Goal: Information Seeking & Learning: Find specific page/section

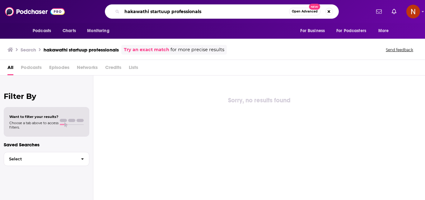
drag, startPoint x: 170, startPoint y: 12, endPoint x: 244, endPoint y: 14, distance: 73.8
click at [244, 14] on input "hakawathi startuup professionals" at bounding box center [205, 12] width 167 height 10
click at [147, 10] on input "hakawathi startuup confessionslS" at bounding box center [205, 12] width 167 height 10
click at [210, 10] on input "hakawati startuup confessionslS" at bounding box center [205, 12] width 167 height 10
click at [160, 12] on input "hakawati startuup confessionslS" at bounding box center [205, 12] width 167 height 10
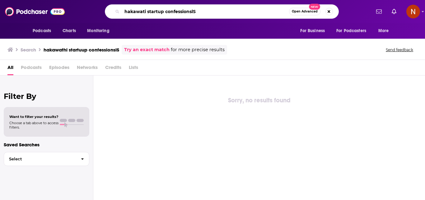
click at [202, 11] on input "hakawati startup confessionslS" at bounding box center [205, 12] width 167 height 10
click at [202, 10] on input "hakawati startup confessionslS" at bounding box center [205, 12] width 167 height 10
click at [125, 13] on input "hakawati startup confessioNALS" at bounding box center [205, 12] width 167 height 10
drag, startPoint x: 188, startPoint y: 11, endPoint x: 206, endPoint y: 14, distance: 18.3
click at [206, 14] on input "Hakawati startup confessioNALS" at bounding box center [205, 12] width 167 height 10
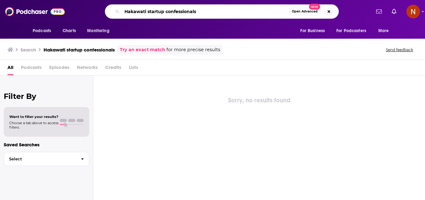
drag, startPoint x: 147, startPoint y: 10, endPoint x: 237, endPoint y: 16, distance: 90.2
click at [237, 16] on input "Hakawati startup confessionals" at bounding box center [205, 12] width 167 height 10
type input "Hakawati"
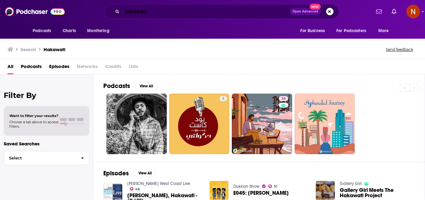
click at [155, 13] on input "Hakawati" at bounding box center [206, 12] width 168 height 10
